Goal: Task Accomplishment & Management: Use online tool/utility

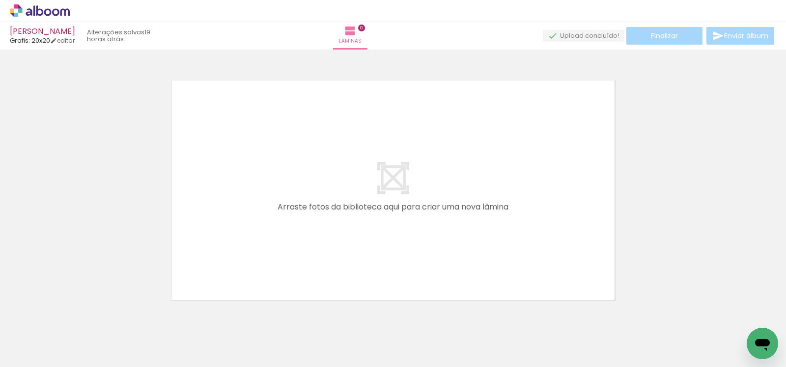
scroll to position [12, 0]
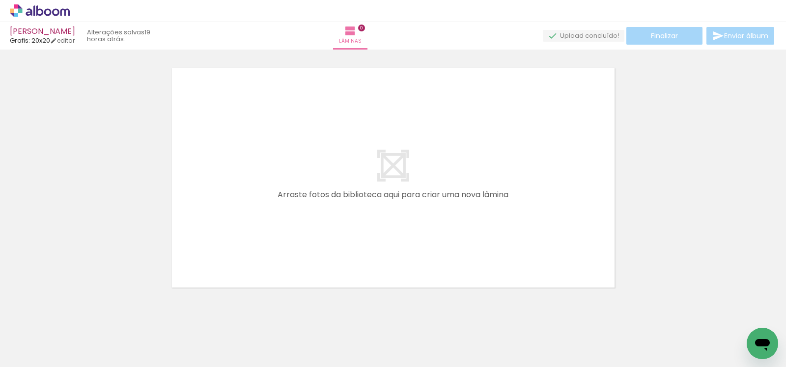
click at [55, 11] on icon at bounding box center [40, 10] width 60 height 13
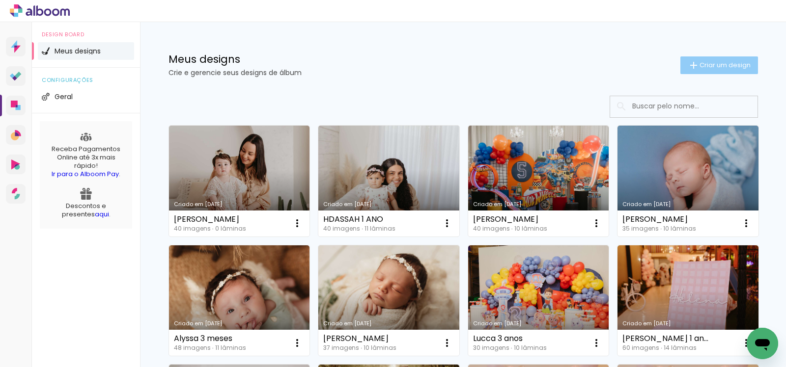
click at [710, 63] on span "Criar um design" at bounding box center [724, 65] width 51 height 6
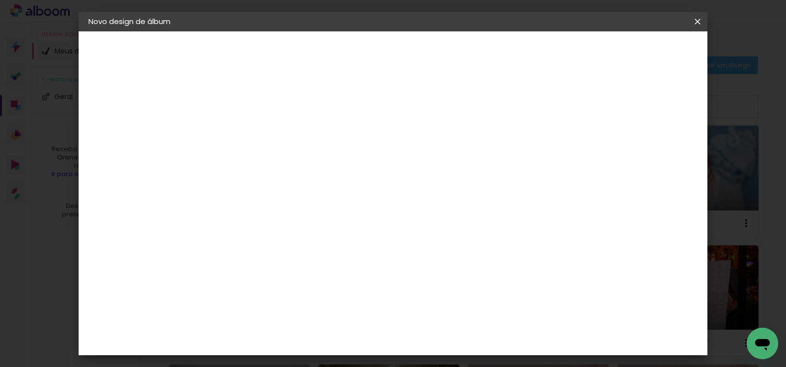
click at [249, 132] on input at bounding box center [249, 131] width 0 height 15
type input "SAMUEL"
type paper-input "SAMUEL"
click at [0, 0] on slot "Avançar" at bounding box center [0, 0] width 0 height 0
click at [324, 186] on input at bounding box center [273, 187] width 99 height 12
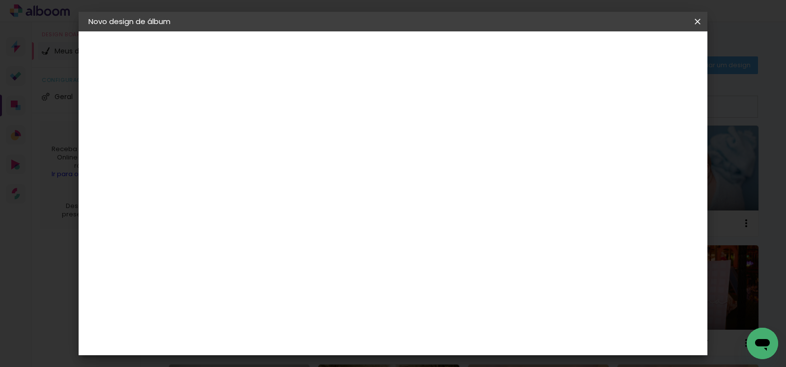
type input "GRA"
type paper-input "GRA"
click at [307, 261] on paper-item "Grafis" at bounding box center [267, 262] width 92 height 22
click at [412, 57] on paper-button "Avançar" at bounding box center [387, 52] width 48 height 17
click at [303, 169] on paper-input-container "Linha" at bounding box center [274, 171] width 57 height 25
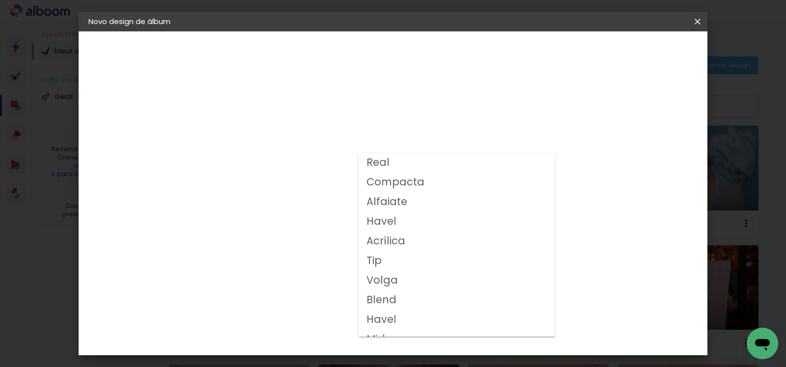
click at [409, 282] on paper-item "Volga" at bounding box center [457, 281] width 196 height 20
type input "Volga"
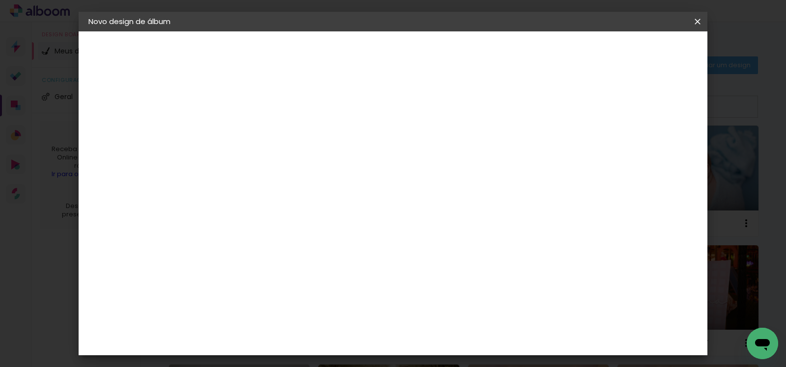
scroll to position [79, 0]
click at [409, 44] on paper-button "Avançar" at bounding box center [385, 52] width 48 height 17
click at [0, 0] on slot "Mostrar sangria" at bounding box center [0, 0] width 0 height 0
type paper-checkbox "on"
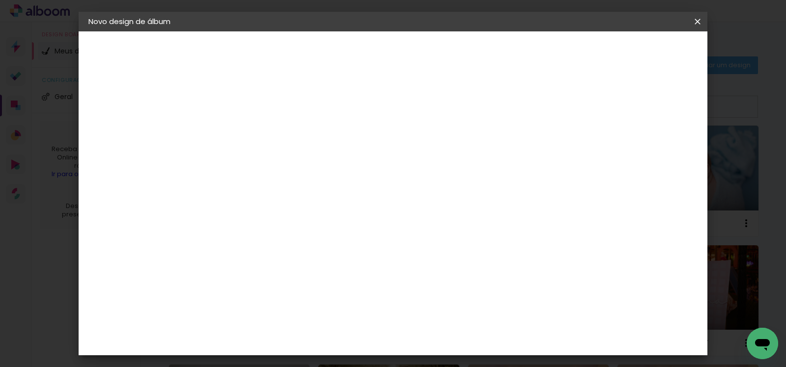
click at [559, 61] on header "Revisão Verifique as configurações do seu álbum. Voltar Iniciar design" at bounding box center [382, 56] width 353 height 51
click at [534, 55] on span "Iniciar design" at bounding box center [512, 52] width 45 height 7
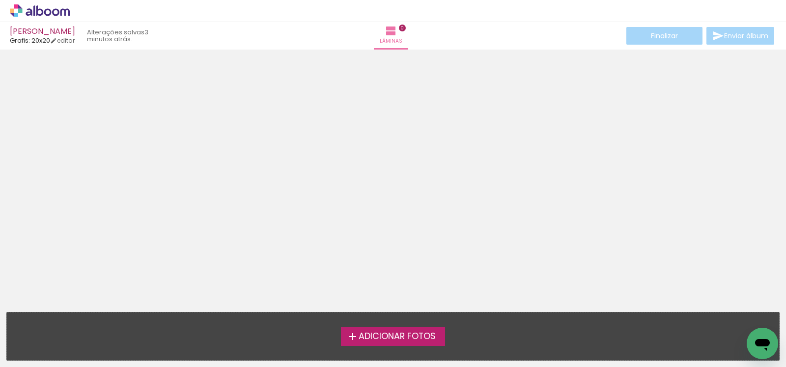
click at [61, 10] on icon at bounding box center [64, 11] width 9 height 7
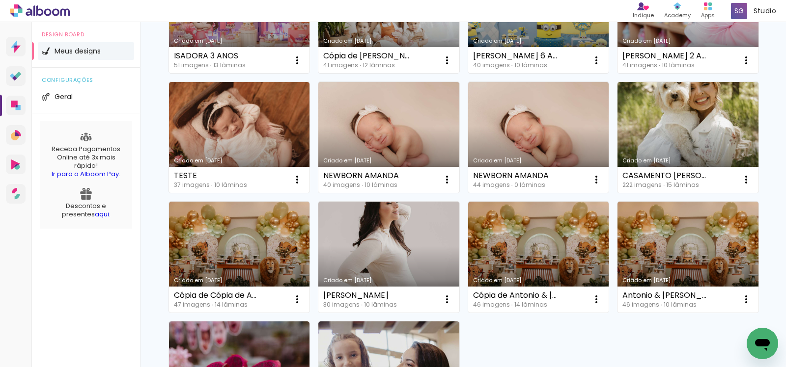
scroll to position [698, 0]
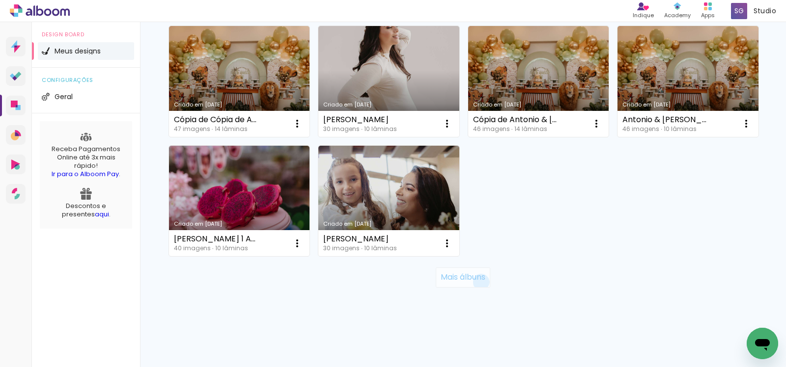
click at [0, 0] on slot "Mais álbuns" at bounding box center [0, 0] width 0 height 0
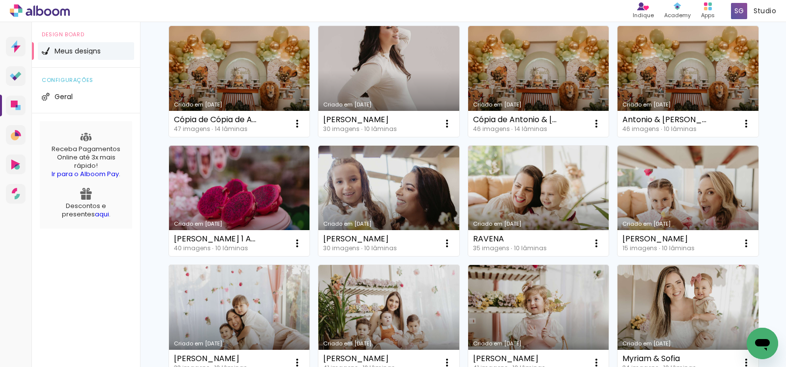
scroll to position [1415, 0]
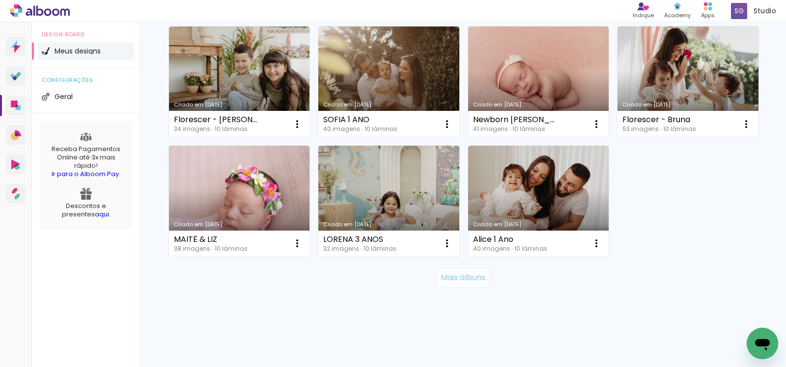
click at [0, 0] on slot "Mais álbuns" at bounding box center [0, 0] width 0 height 0
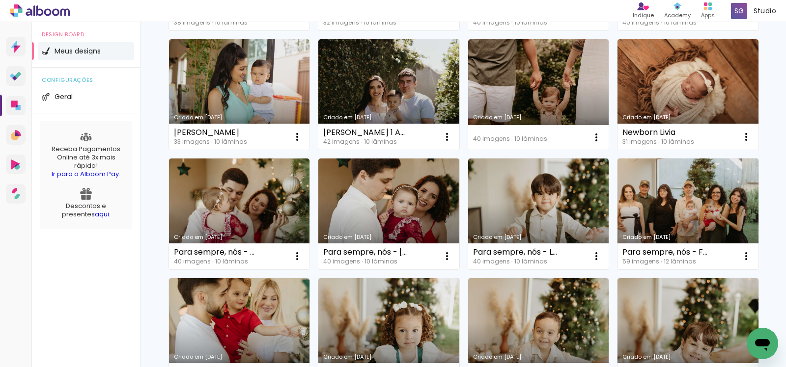
scroll to position [2133, 0]
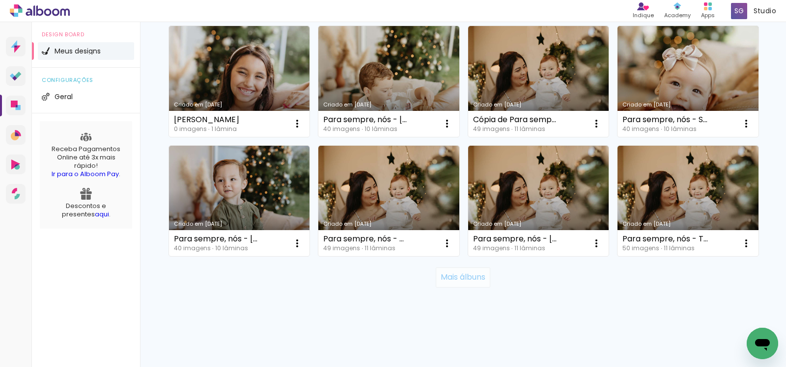
click at [480, 282] on paper-button "Mais álbuns" at bounding box center [463, 278] width 55 height 20
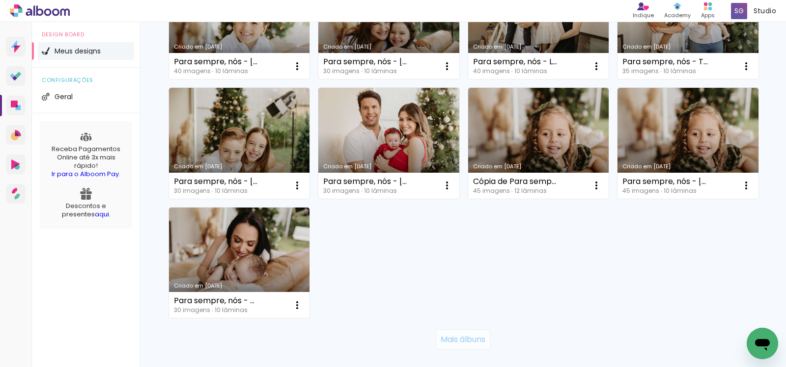
scroll to position [2971, 0]
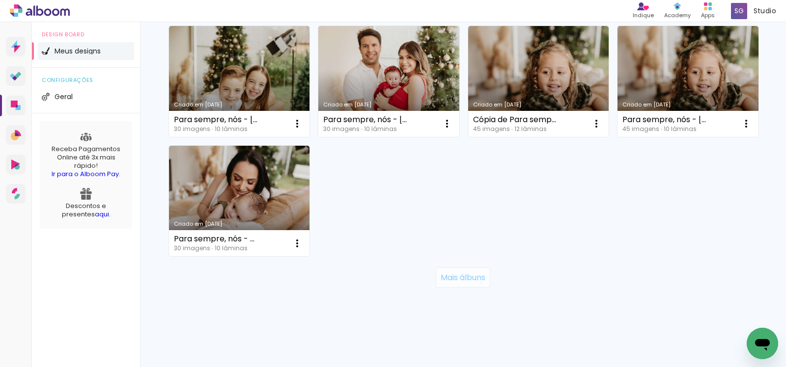
click at [0, 0] on slot "Mais álbuns" at bounding box center [0, 0] width 0 height 0
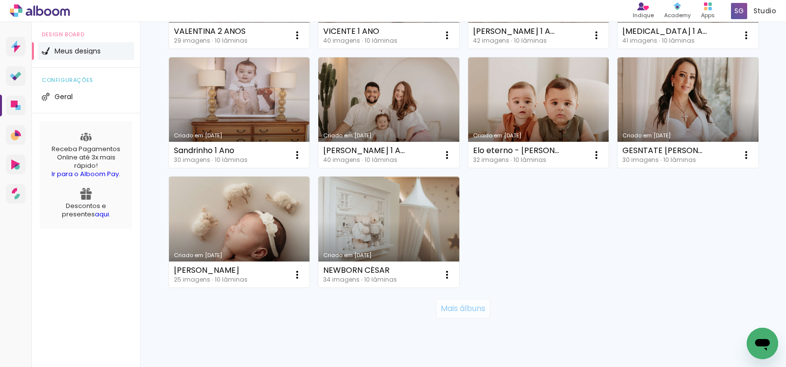
scroll to position [3689, 0]
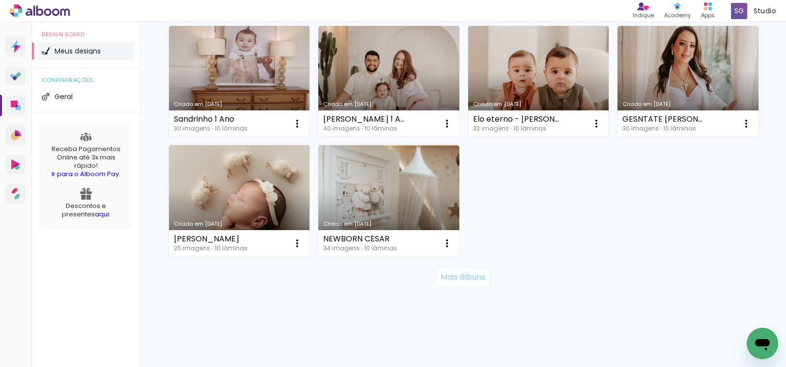
click at [0, 0] on slot "Mais álbuns" at bounding box center [0, 0] width 0 height 0
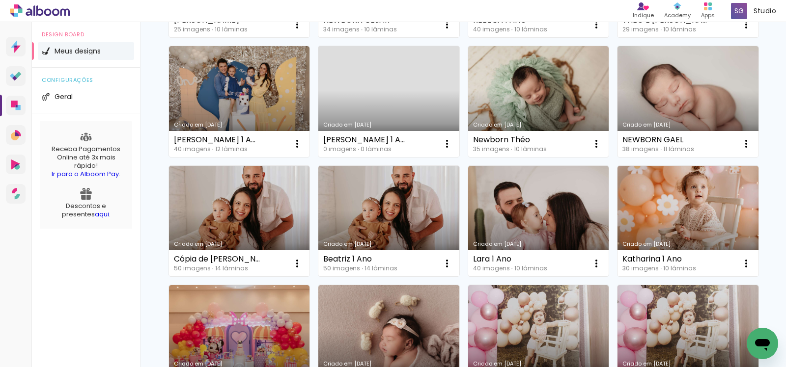
scroll to position [4406, 0]
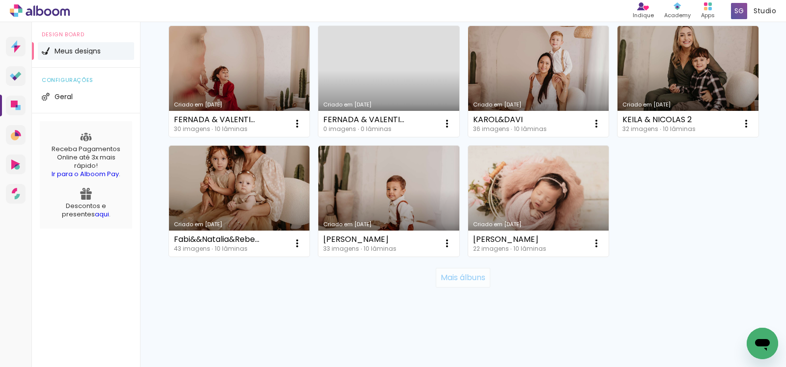
click at [480, 282] on paper-button "Mais álbuns" at bounding box center [463, 278] width 55 height 20
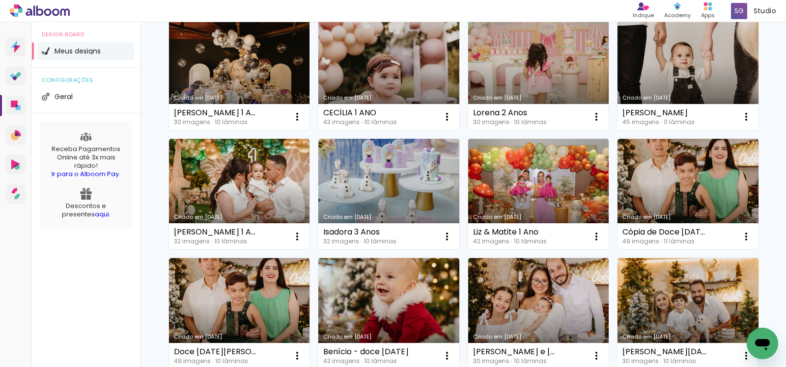
scroll to position [5124, 0]
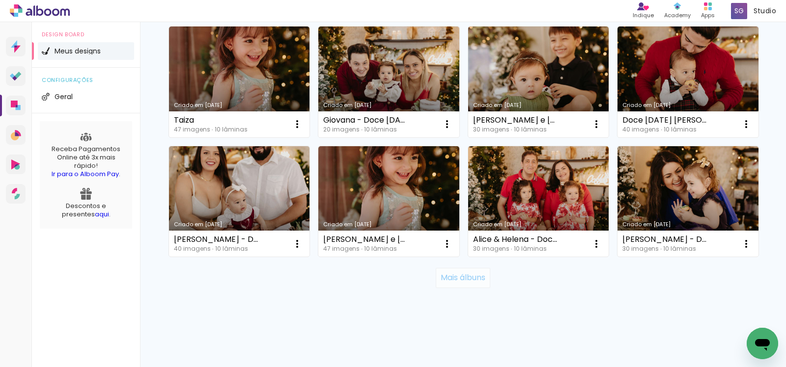
click at [0, 0] on slot "Mais álbuns" at bounding box center [0, 0] width 0 height 0
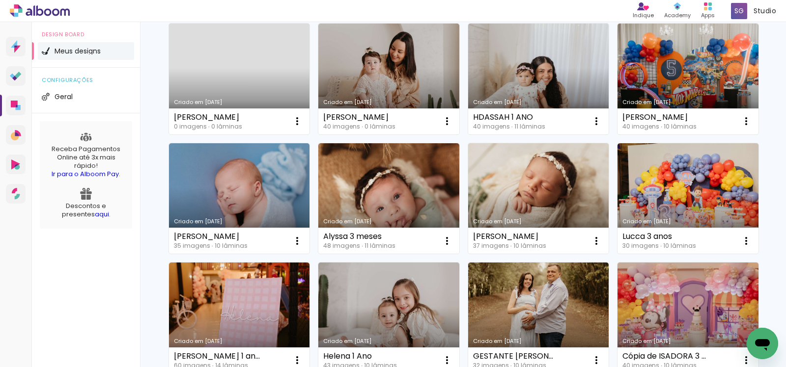
scroll to position [0, 0]
